Goal: Use online tool/utility: Utilize a website feature to perform a specific function

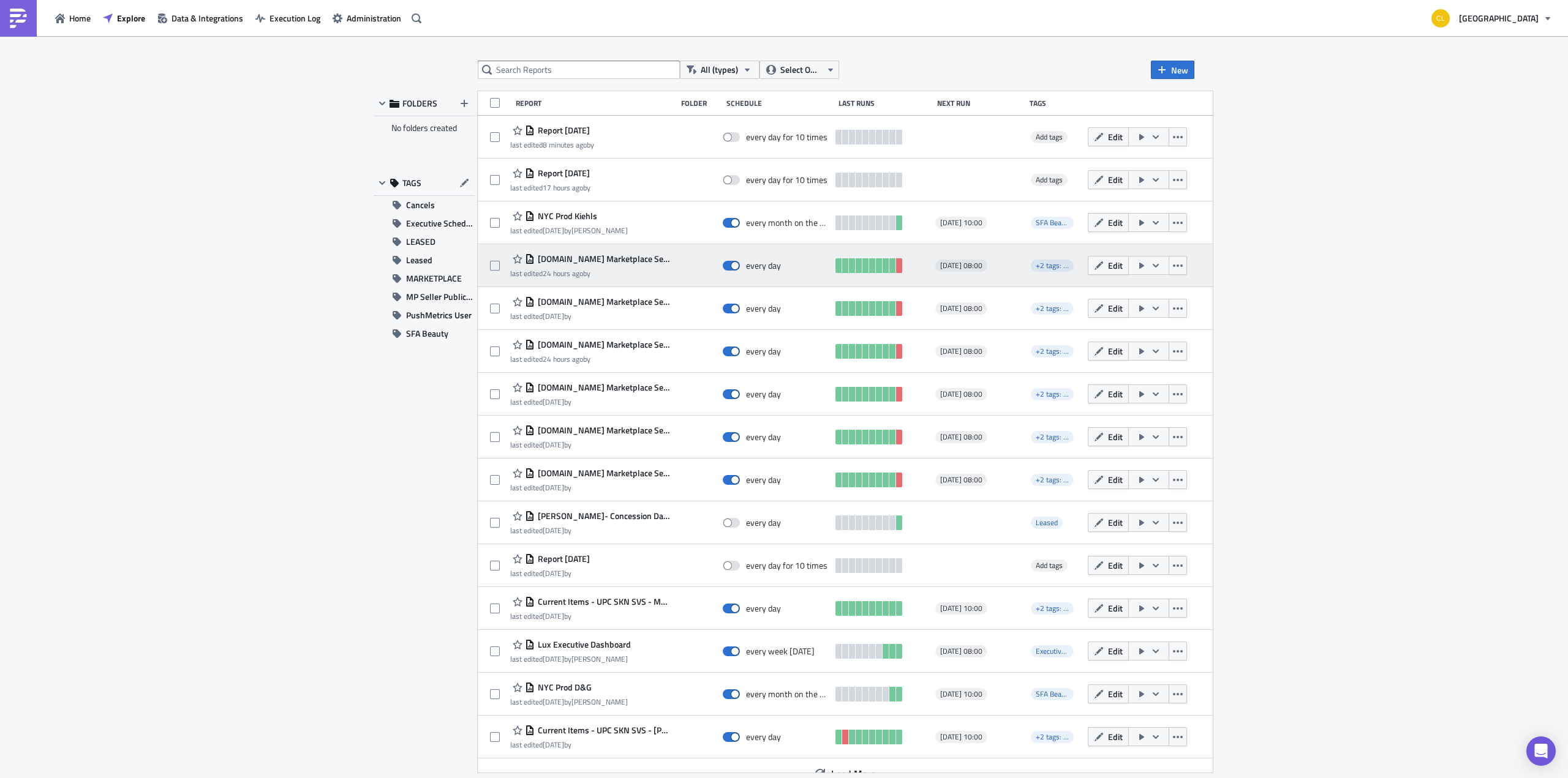
click at [1151, 264] on icon "button" at bounding box center [1156, 266] width 10 height 10
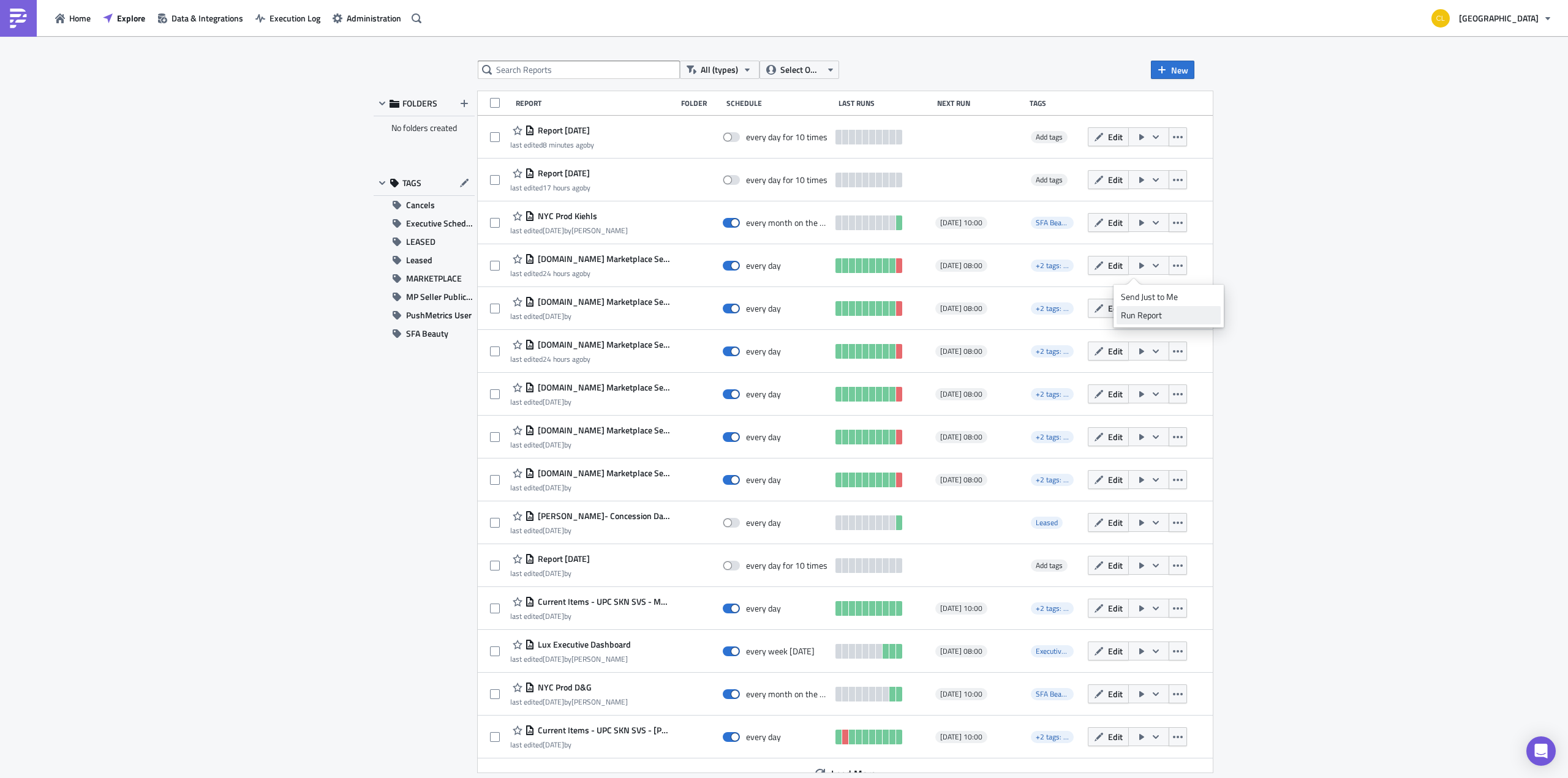
click at [1144, 319] on div "Run Report" at bounding box center [1169, 315] width 96 height 12
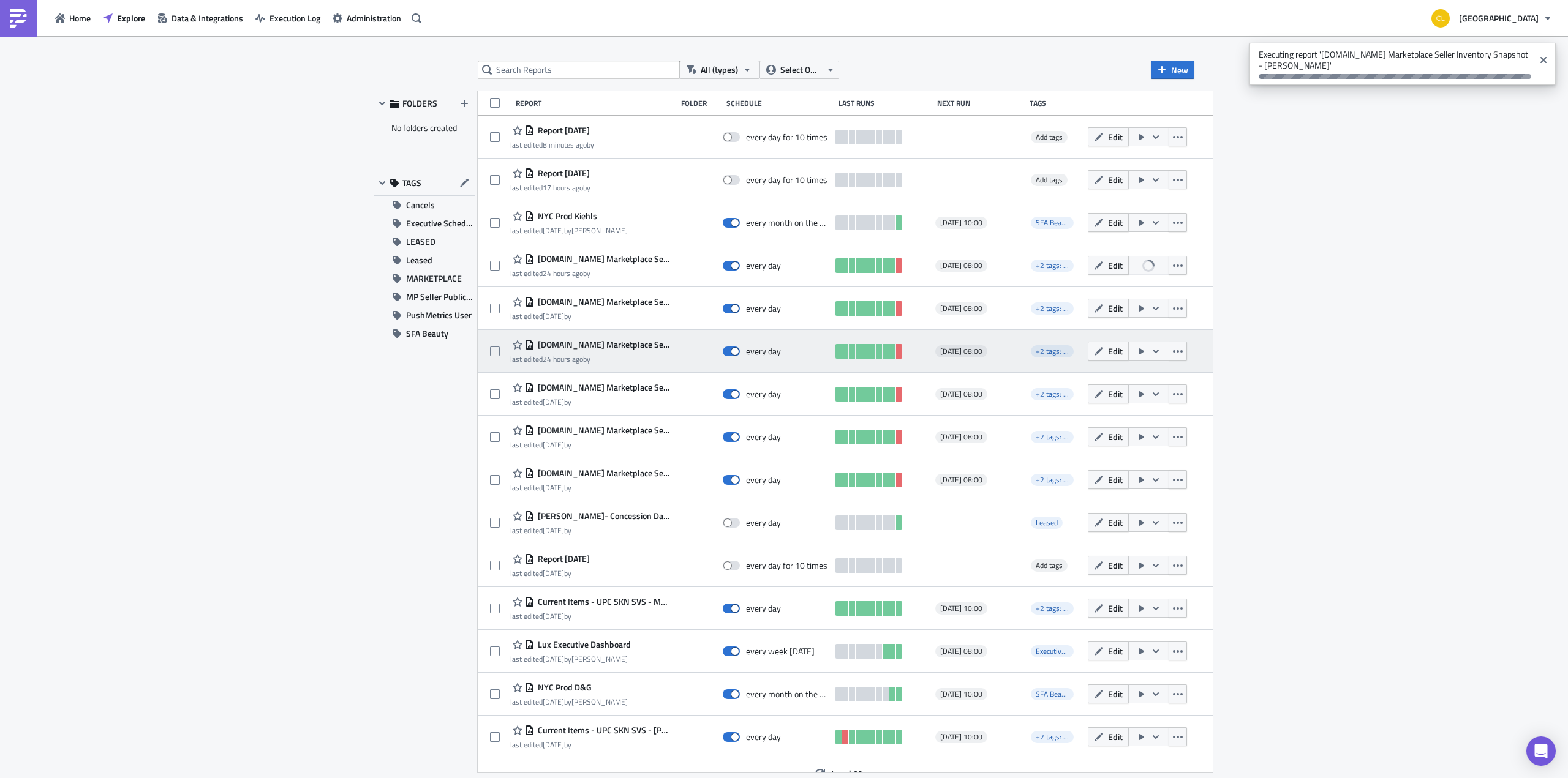
click at [1151, 353] on icon "button" at bounding box center [1156, 352] width 10 height 10
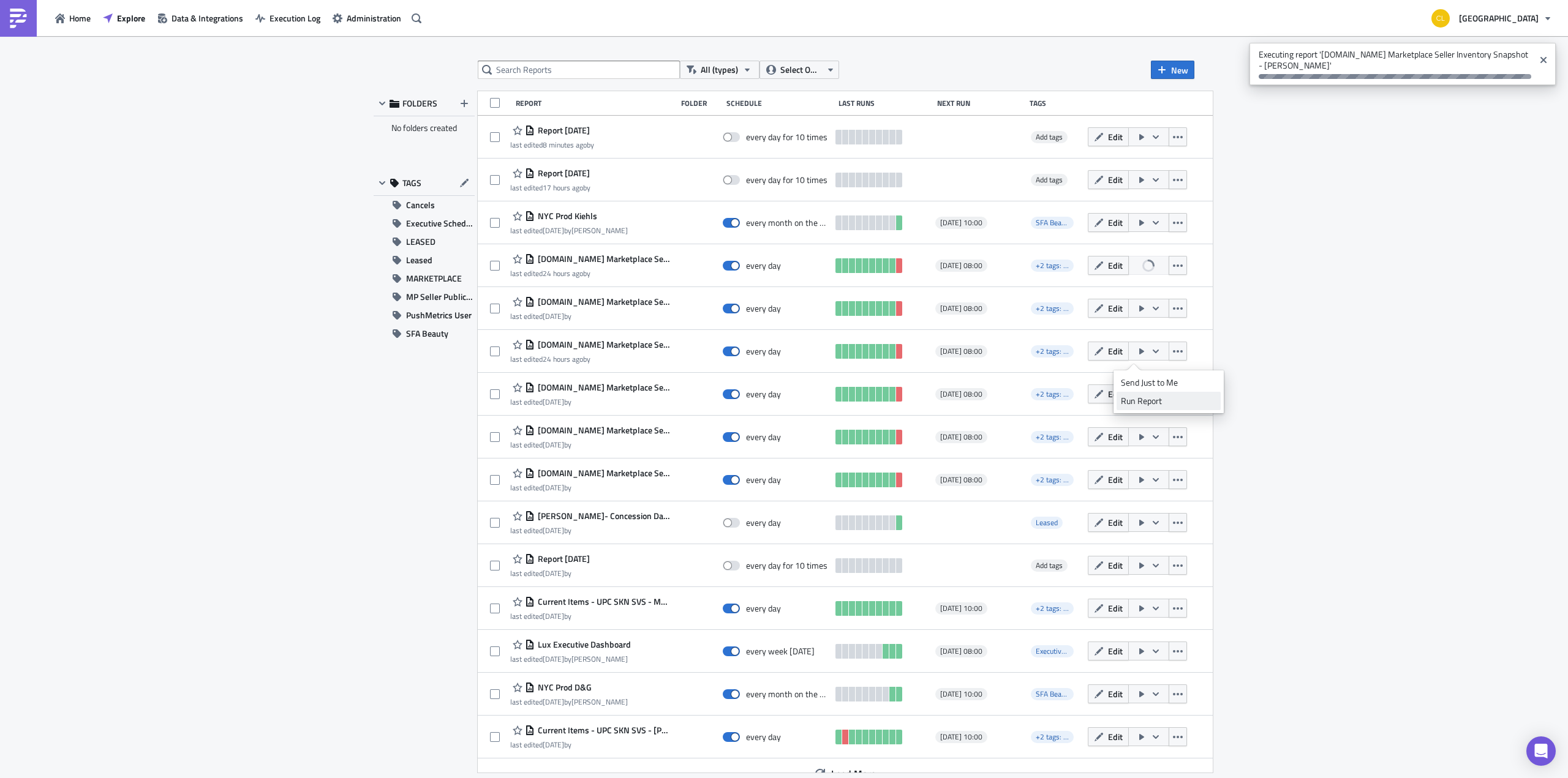
click at [1140, 398] on div "Run Report" at bounding box center [1169, 401] width 96 height 12
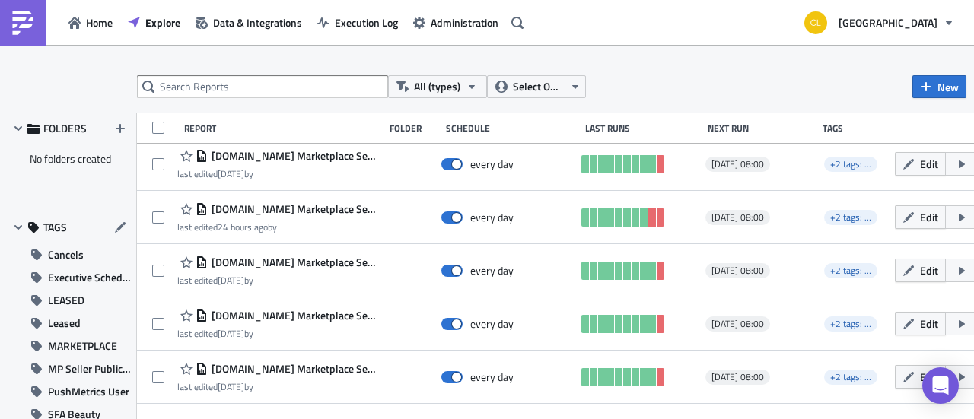
scroll to position [220, 0]
click at [87, 30] on span "Home" at bounding box center [99, 22] width 27 height 16
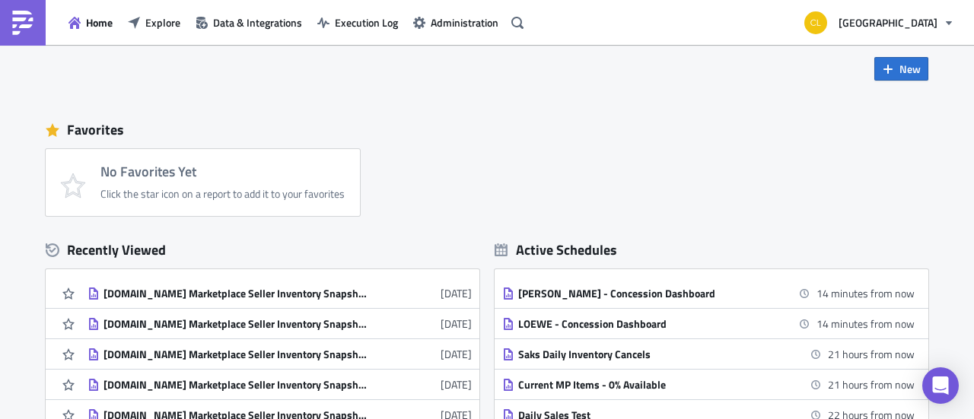
scroll to position [14, 0]
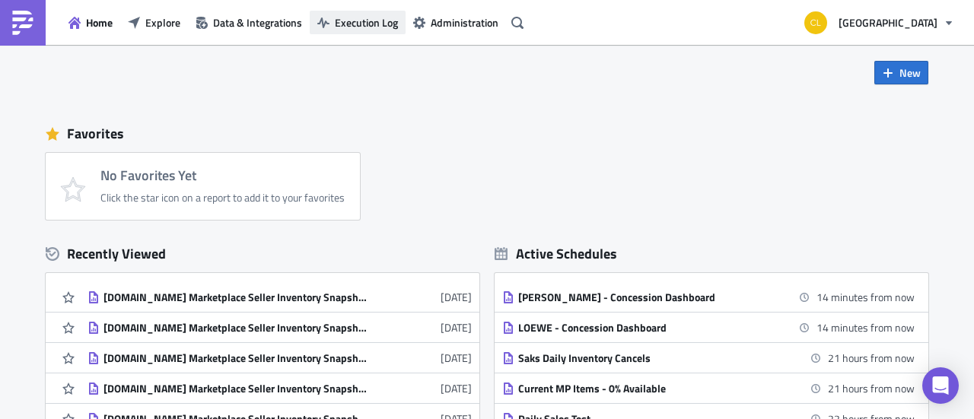
click at [341, 22] on span "Execution Log" at bounding box center [366, 22] width 63 height 16
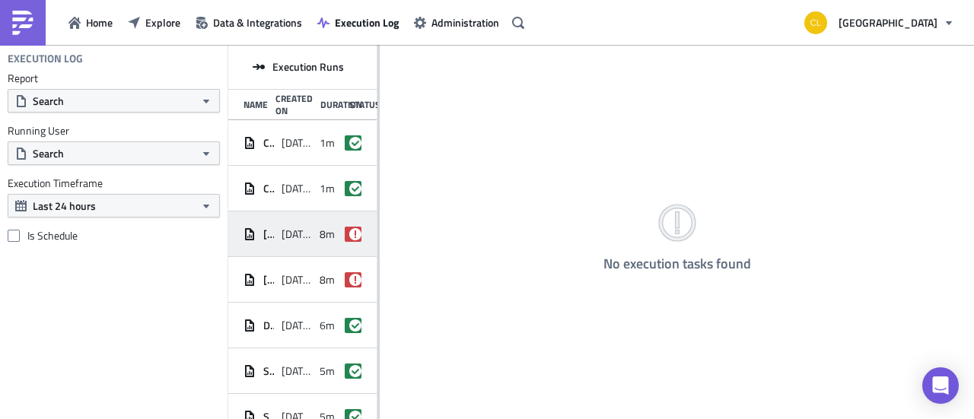
click at [297, 228] on span "[DATE] 09:48" at bounding box center [297, 235] width 30 height 14
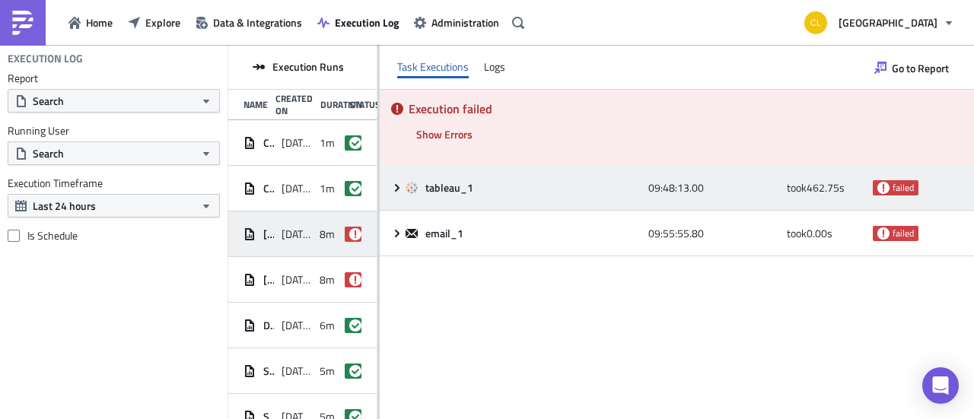
click at [394, 193] on icon at bounding box center [397, 188] width 12 height 12
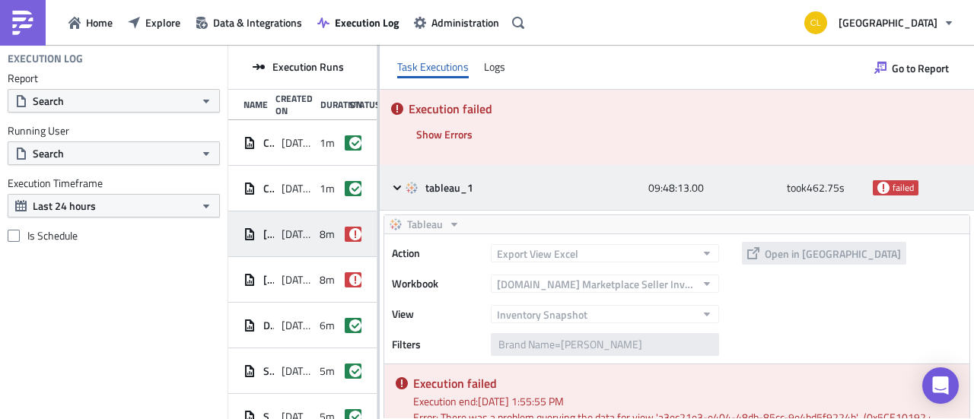
click at [397, 186] on icon at bounding box center [397, 188] width 12 height 12
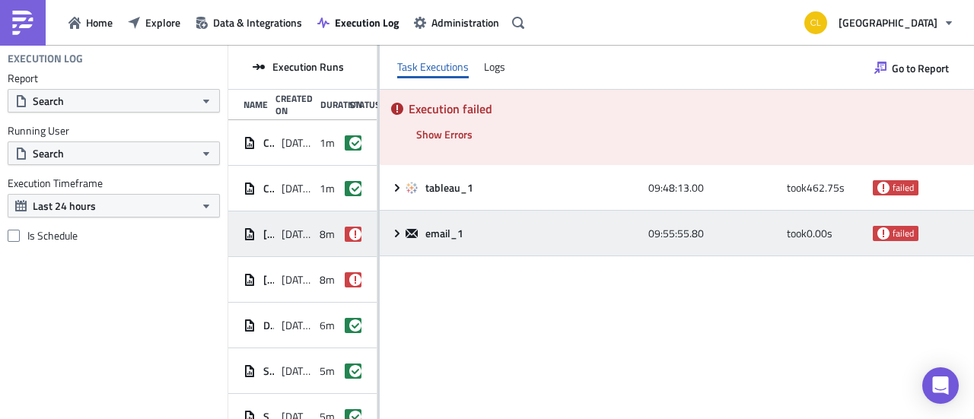
click at [397, 234] on icon at bounding box center [397, 233] width 5 height 8
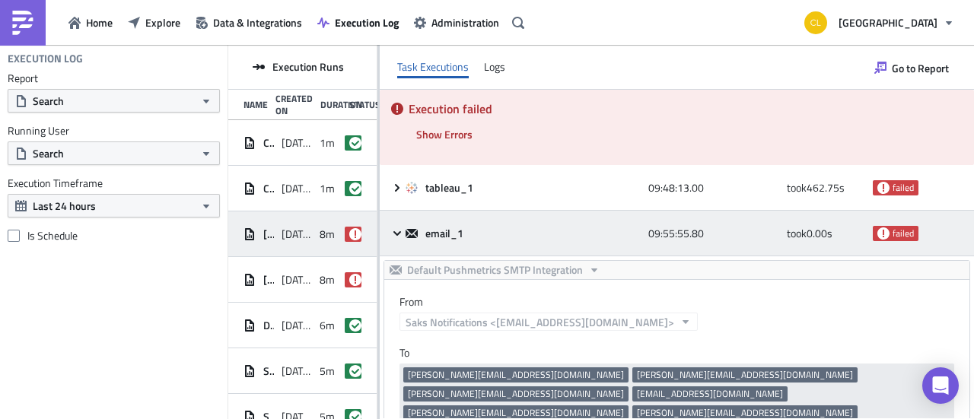
click at [397, 234] on icon at bounding box center [397, 233] width 8 height 5
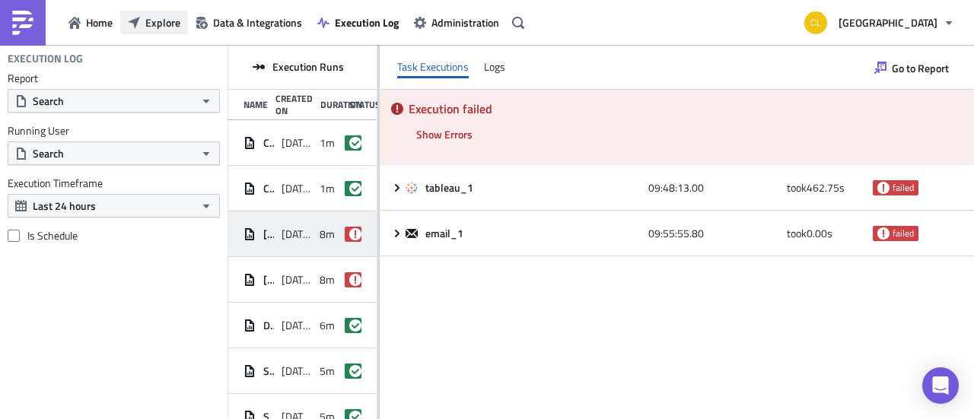
click at [154, 22] on span "Explore" at bounding box center [162, 22] width 35 height 16
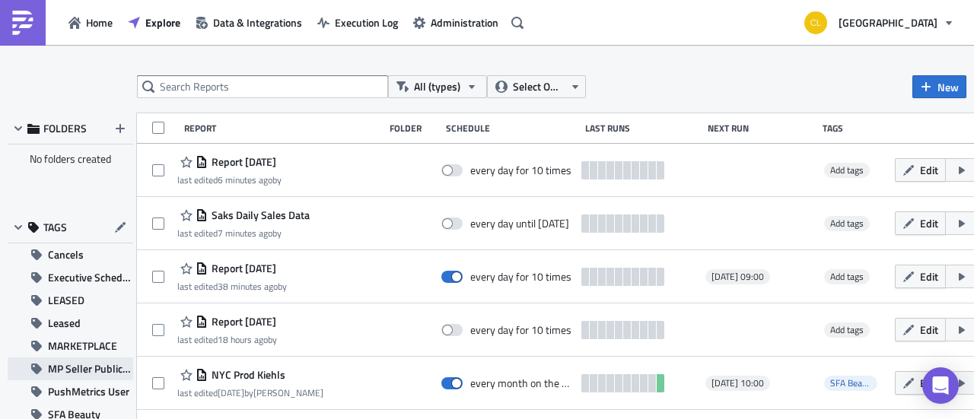
click at [94, 368] on span "MP Seller Publications" at bounding box center [90, 369] width 85 height 23
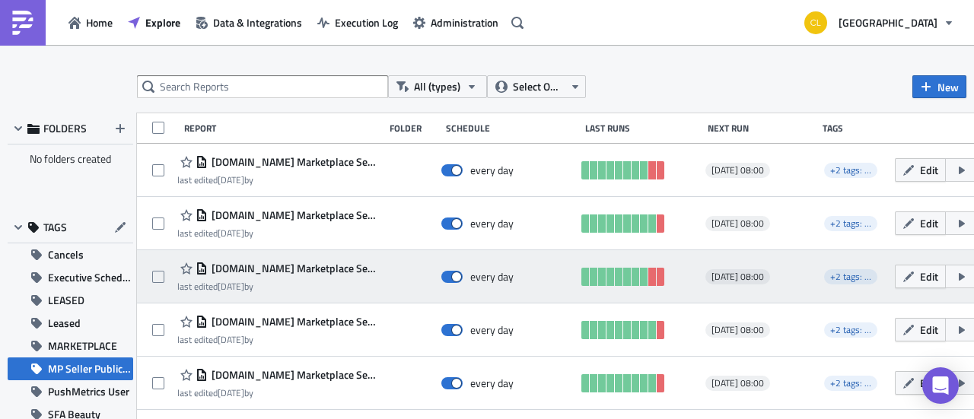
click at [322, 269] on span "[DOMAIN_NAME] Marketplace Seller Inventory Snapshot - [PERSON_NAME]" at bounding box center [292, 269] width 169 height 14
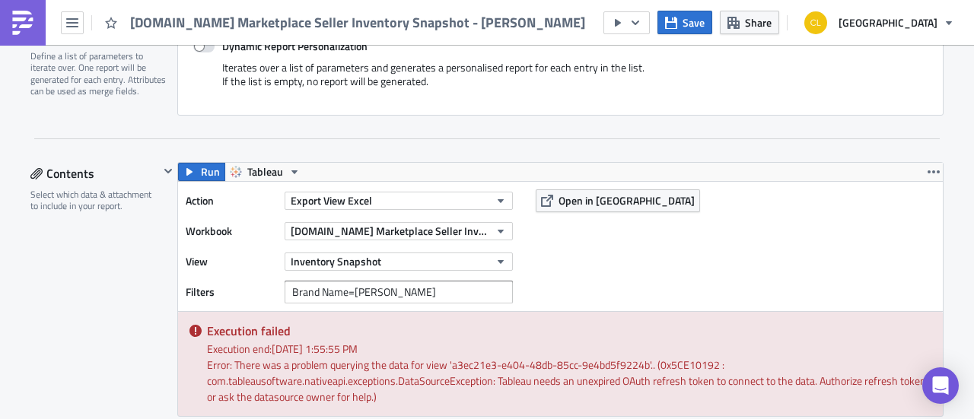
scroll to position [404, 0]
click at [373, 222] on span "[DOMAIN_NAME] Marketplace Seller Inventory Snapshot" at bounding box center [390, 230] width 199 height 16
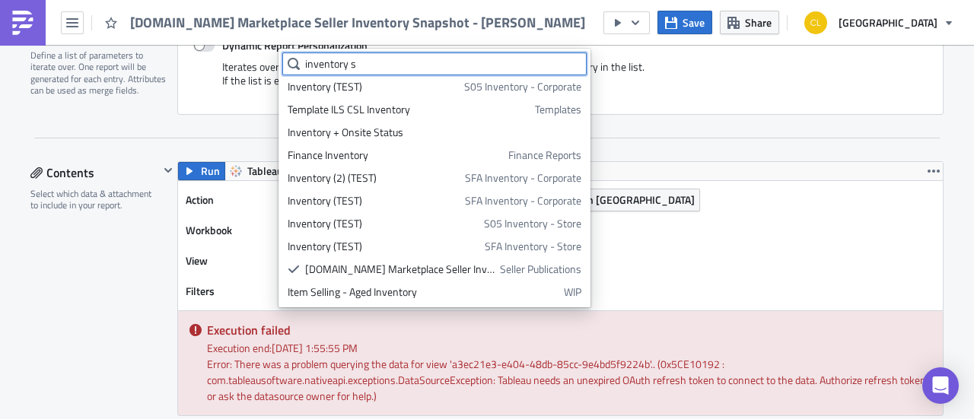
scroll to position [0, 0]
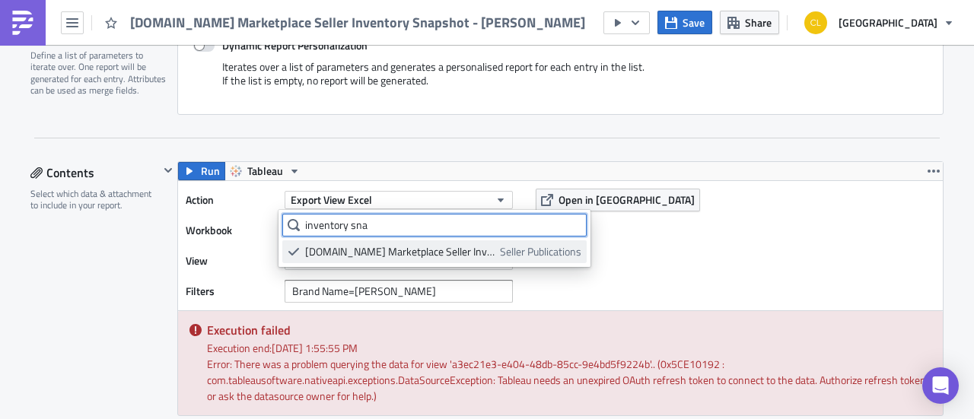
type input "inventory sna"
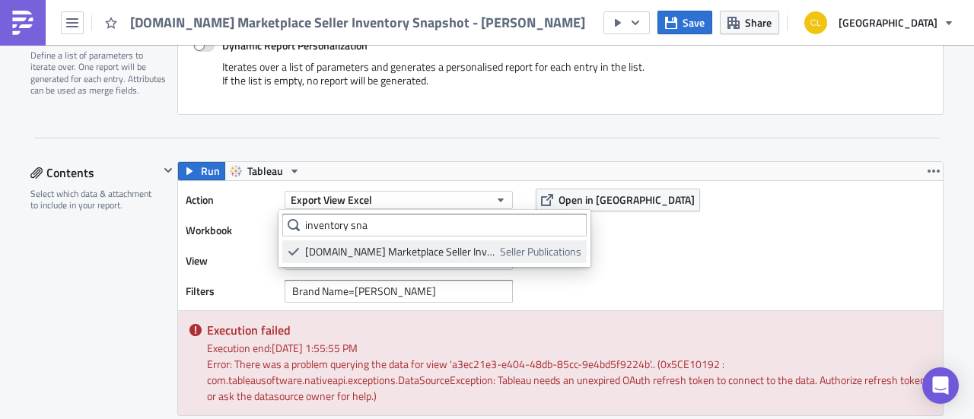
click at [411, 253] on div "[DOMAIN_NAME] Marketplace Seller Inventory Snapshot" at bounding box center [399, 251] width 189 height 15
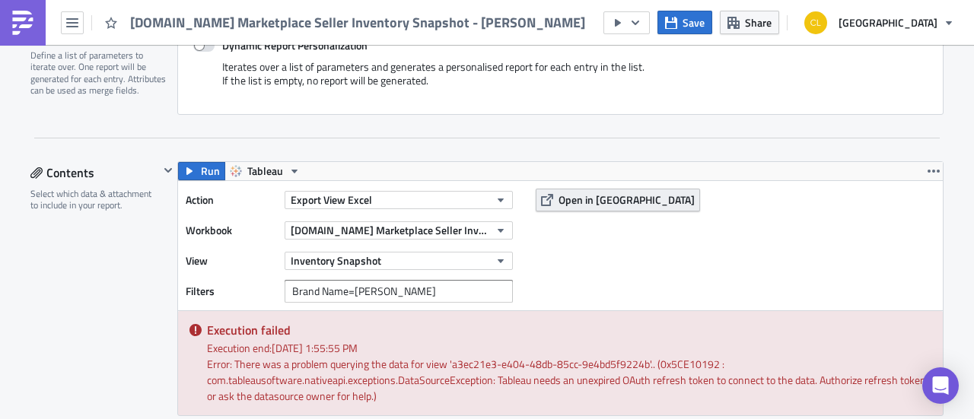
click at [603, 192] on span "Open in [GEOGRAPHIC_DATA]" at bounding box center [627, 200] width 136 height 16
